Goal: Complete Application Form: Complete application form

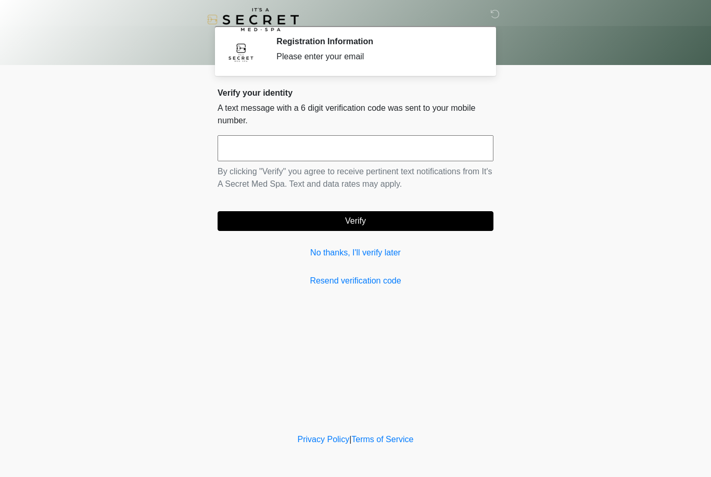
click at [364, 253] on link "No thanks, I'll verify later" at bounding box center [355, 253] width 276 height 12
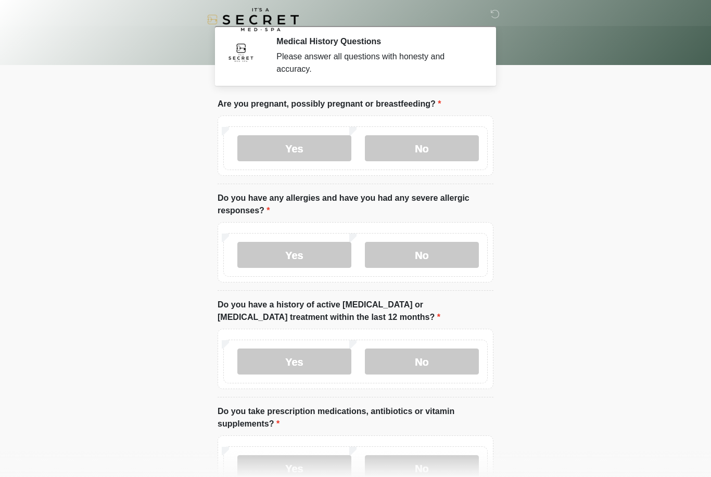
click at [437, 157] on label "No" at bounding box center [422, 148] width 114 height 26
click at [439, 260] on label "No" at bounding box center [422, 255] width 114 height 26
click at [439, 363] on label "No" at bounding box center [422, 362] width 114 height 26
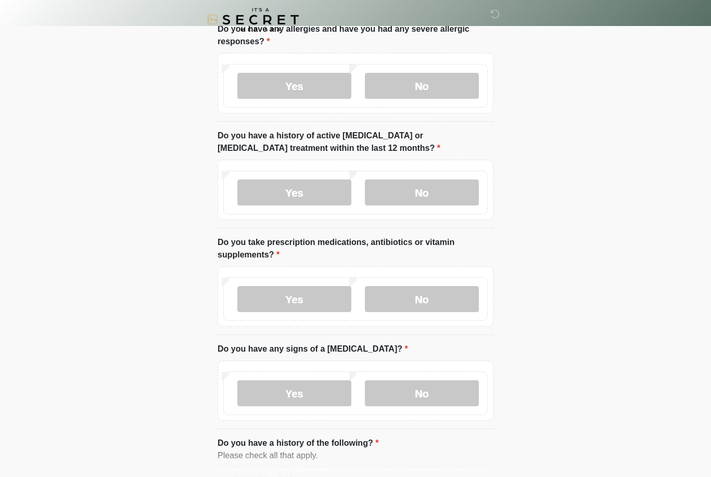
scroll to position [184, 0]
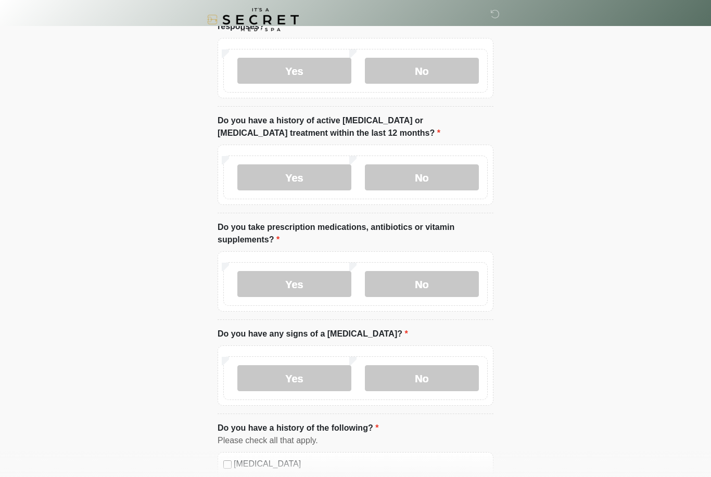
click at [435, 288] on label "No" at bounding box center [422, 284] width 114 height 26
click at [440, 374] on label "No" at bounding box center [422, 378] width 114 height 26
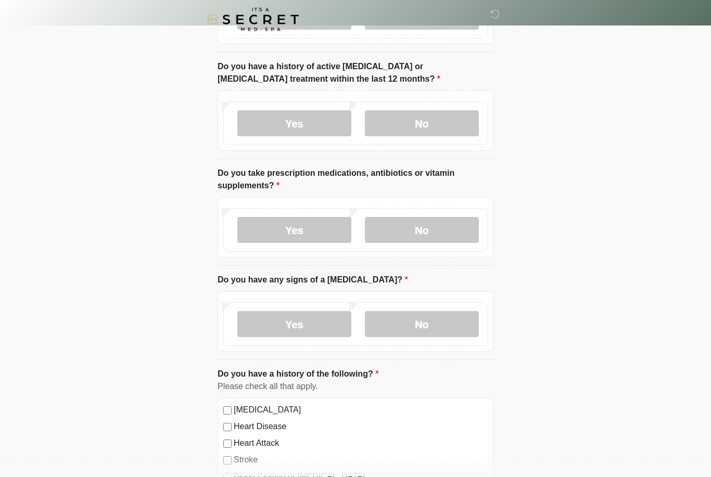
scroll to position [238, 0]
click at [301, 238] on label "Yes" at bounding box center [294, 230] width 114 height 26
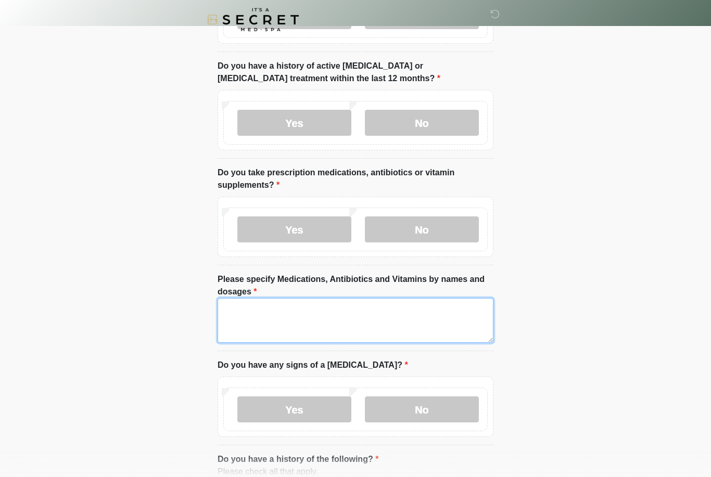
click at [272, 320] on textarea "Please specify Medications, Antibiotics and Vitamins by names and dosages" at bounding box center [355, 320] width 276 height 45
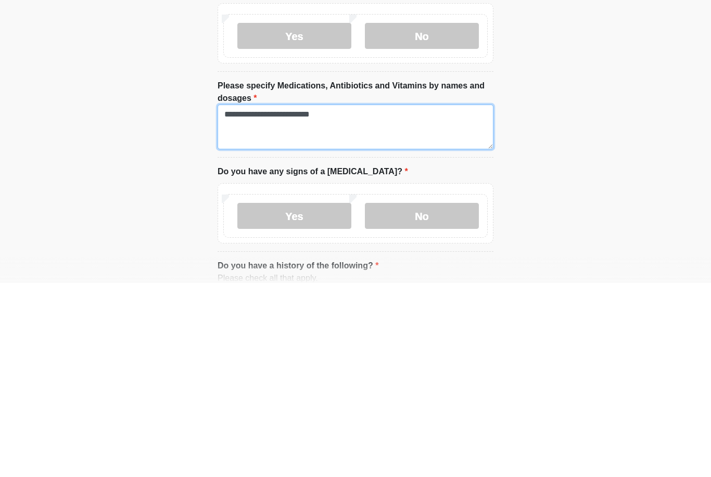
type textarea "**********"
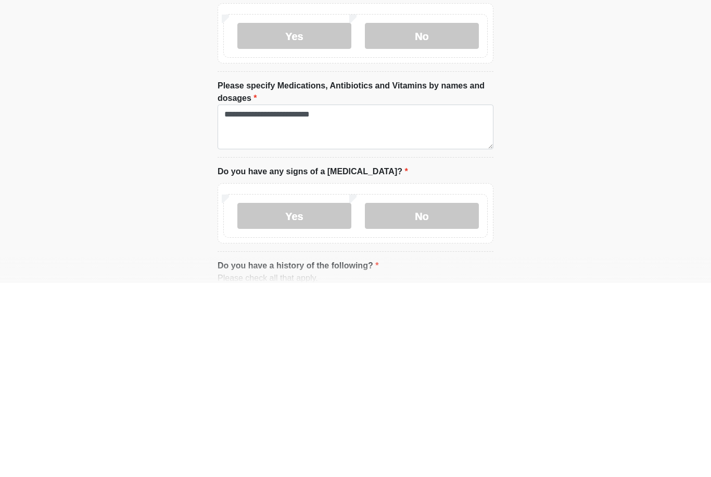
click at [446, 397] on label "No" at bounding box center [422, 410] width 114 height 26
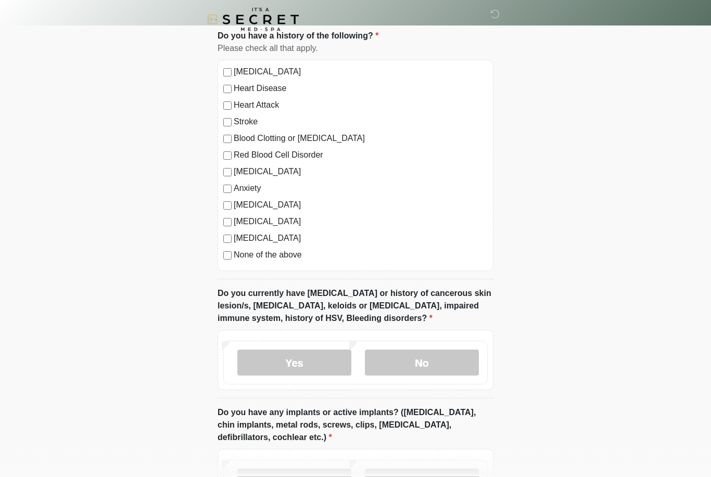
scroll to position [663, 0]
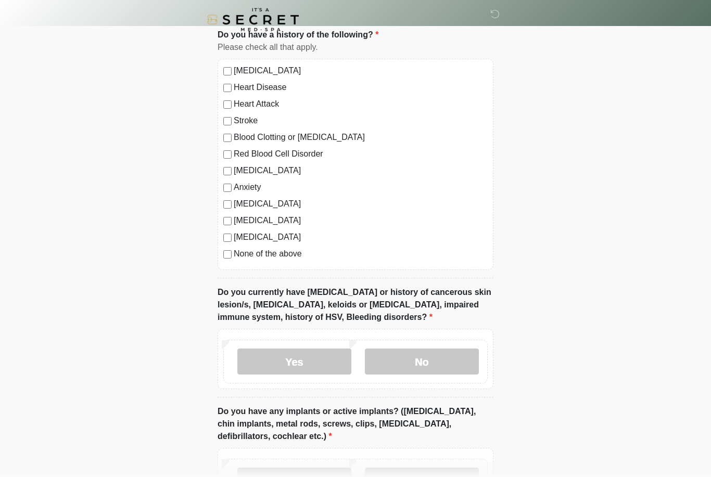
click at [439, 362] on label "No" at bounding box center [422, 362] width 114 height 26
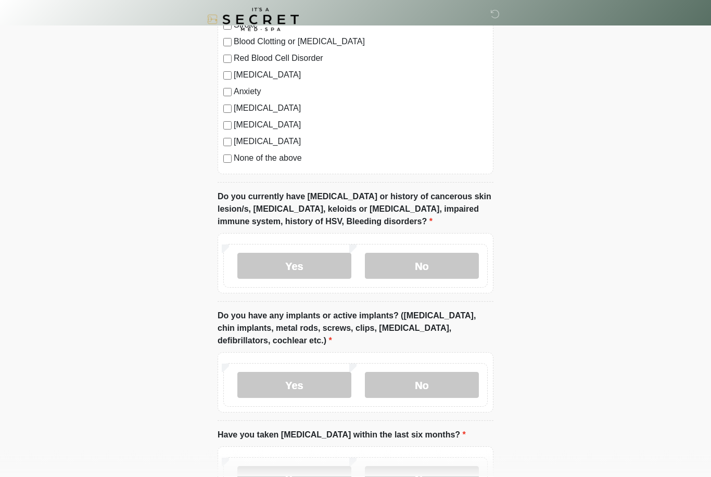
scroll to position [766, 0]
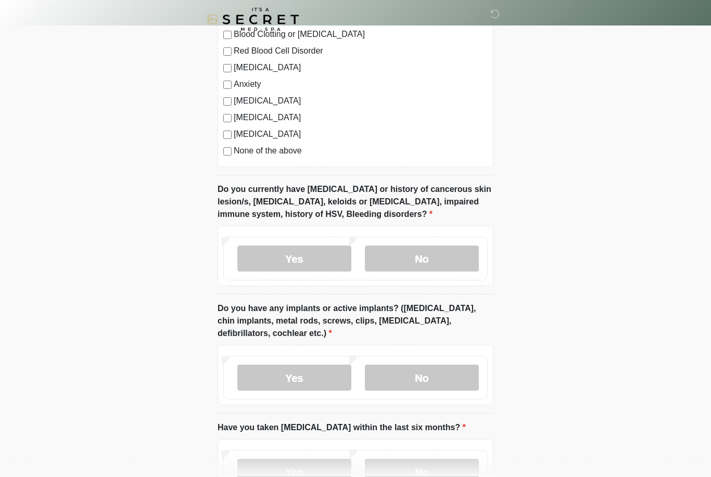
click at [448, 377] on label "No" at bounding box center [422, 378] width 114 height 26
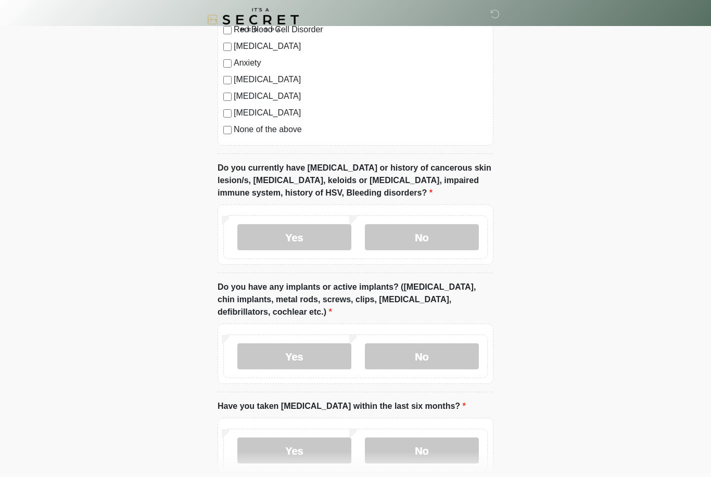
scroll to position [845, 0]
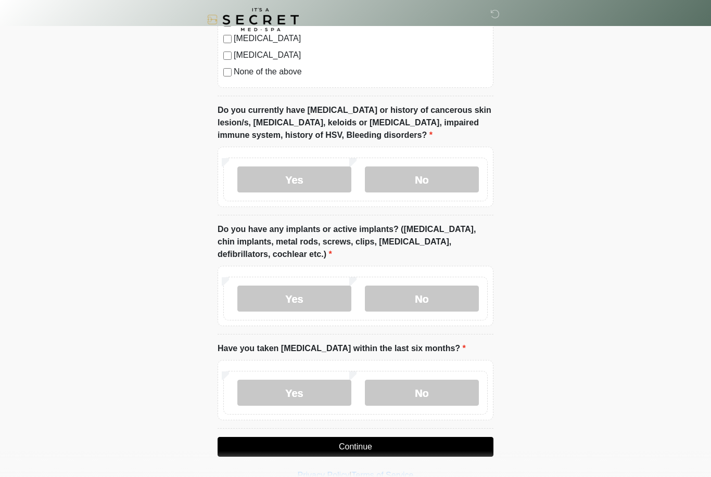
click at [440, 394] on label "No" at bounding box center [422, 393] width 114 height 26
click at [382, 453] on button "Continue" at bounding box center [355, 447] width 276 height 20
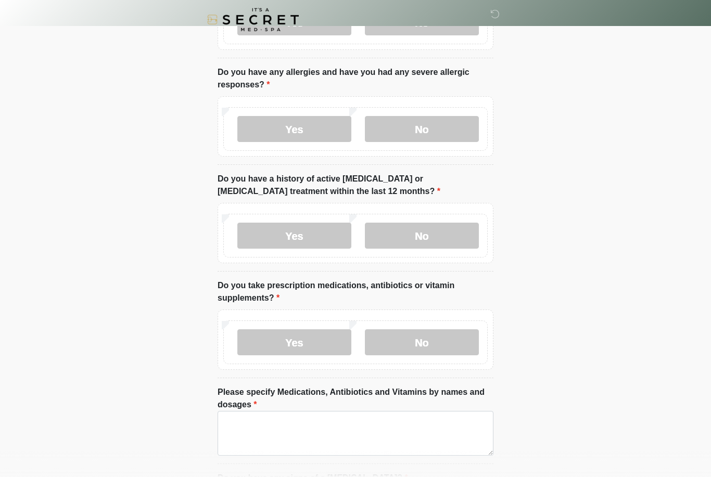
scroll to position [0, 0]
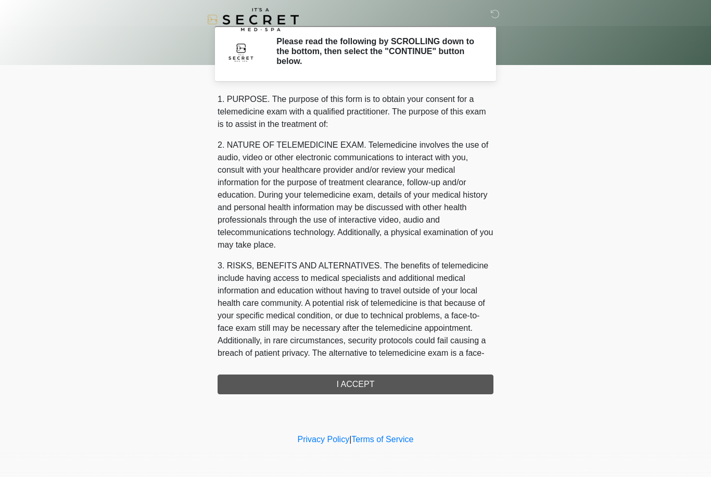
click at [406, 379] on div "1. PURPOSE. The purpose of this form is to obtain your consent for a telemedici…" at bounding box center [355, 243] width 276 height 301
click at [368, 385] on div "1. PURPOSE. The purpose of this form is to obtain your consent for a telemedici…" at bounding box center [355, 243] width 276 height 301
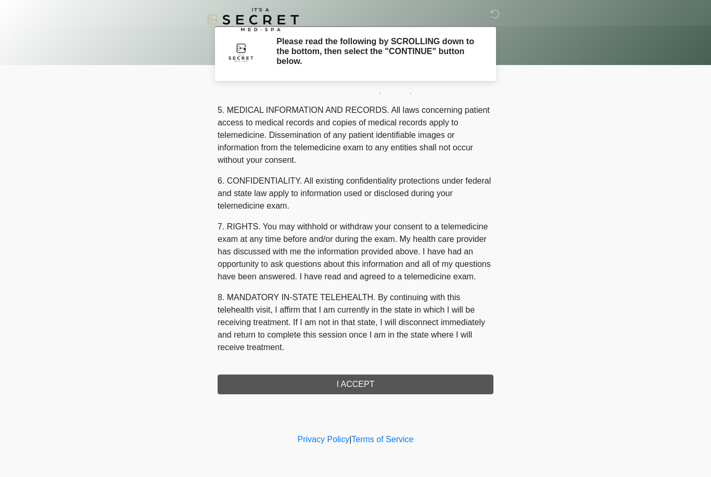
scroll to position [335, 0]
click at [378, 382] on button "I ACCEPT" at bounding box center [355, 385] width 276 height 20
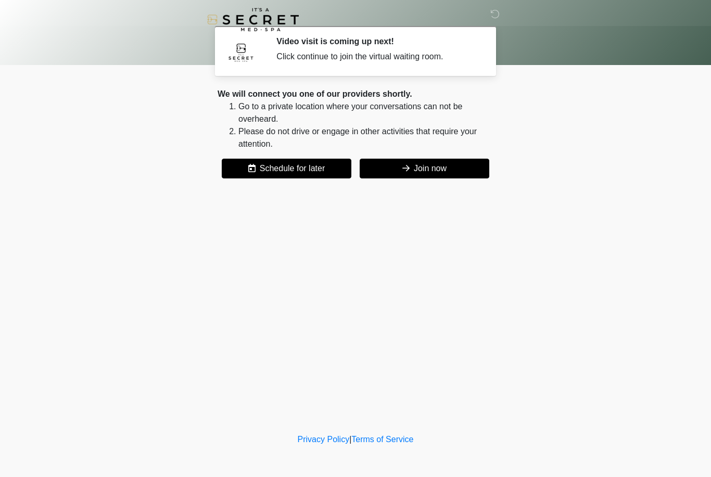
click at [431, 168] on button "Join now" at bounding box center [425, 169] width 130 height 20
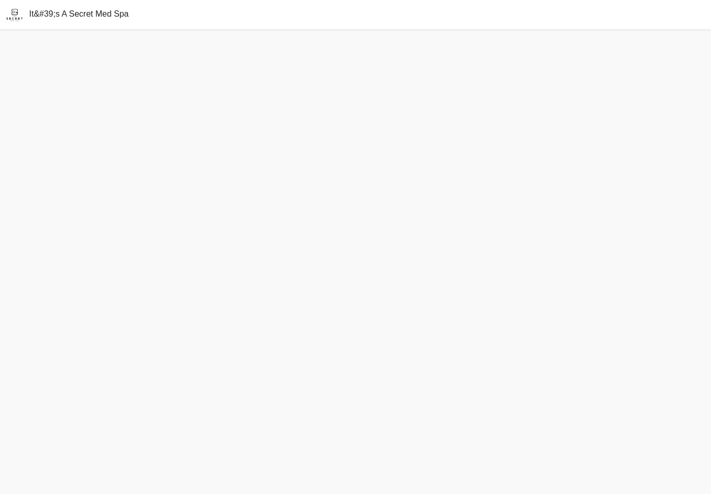
scroll to position [16, 0]
